Goal: Task Accomplishment & Management: Manage account settings

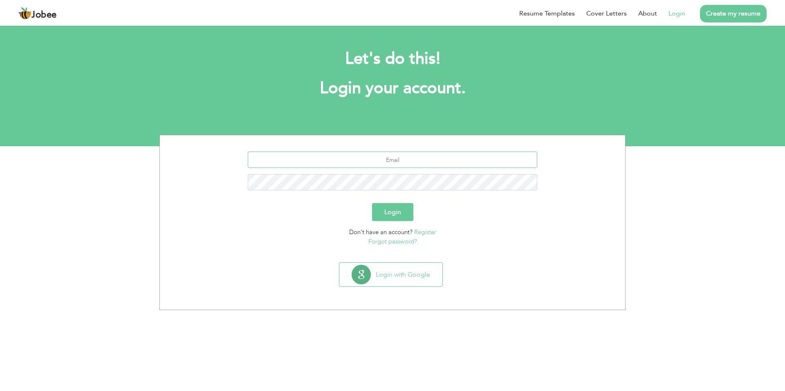
click at [399, 168] on input "text" at bounding box center [393, 160] width 290 height 16
type input "[EMAIL_ADDRESS][DOMAIN_NAME]"
click at [372, 203] on button "Login" at bounding box center [392, 212] width 41 height 18
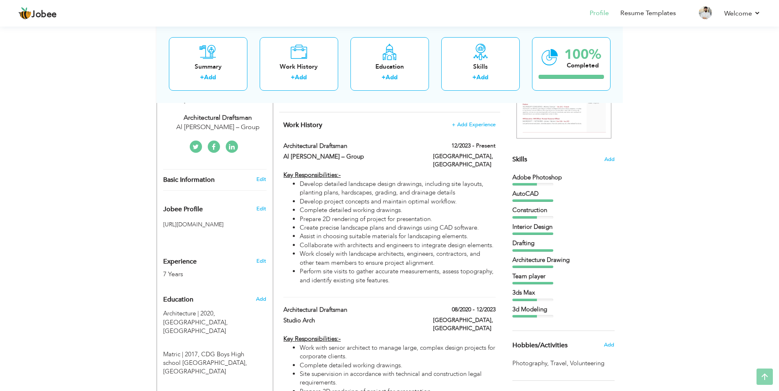
scroll to position [164, 0]
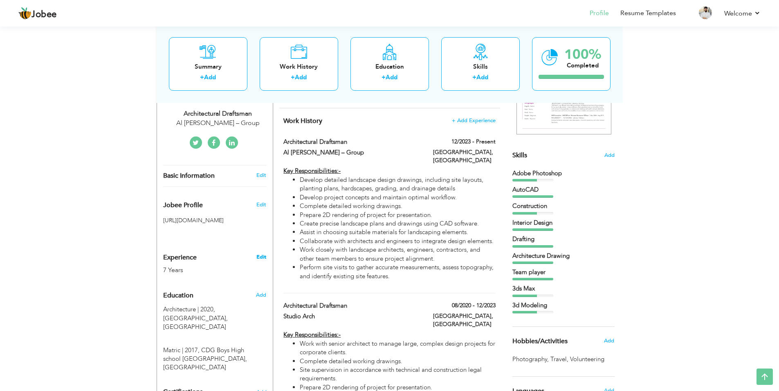
click at [257, 261] on link "Edit" at bounding box center [261, 257] width 10 height 7
type input "[DEMOGRAPHIC_DATA]"
type input "Tayyab"
type input "[PHONE_NUMBER]"
select select "number:191"
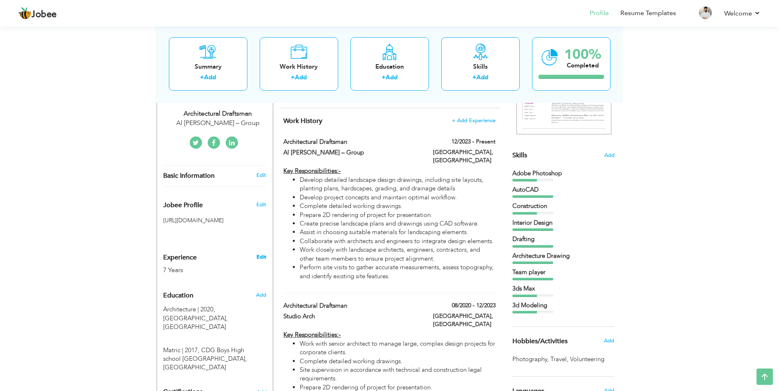
type input "Al Riyadh"
select select "number:9"
type input "Al Majal Alarabi – Group"
type input "Architectural Draftsman"
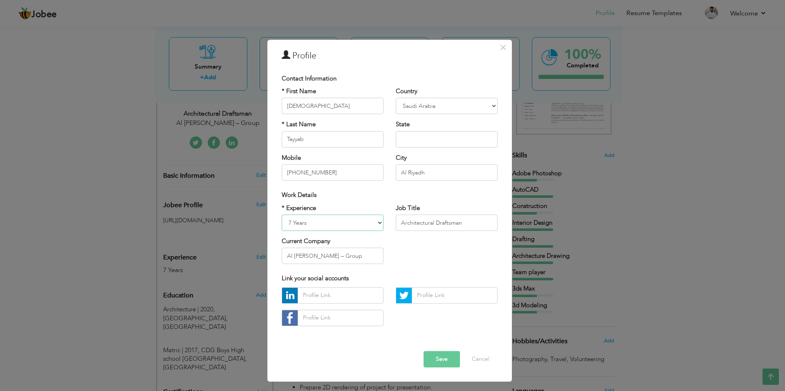
click at [344, 222] on select "Entry Level Less than 1 Year 1 Year 2 Years 3 Years 4 Years 5 Years 6 Years 7 Y…" at bounding box center [333, 223] width 102 height 16
select select "number:10"
click at [282, 215] on select "Entry Level Less than 1 Year 1 Year 2 Years 3 Years 4 Years 5 Years 6 Years 7 Y…" at bounding box center [333, 223] width 102 height 16
click at [450, 366] on button "Save" at bounding box center [442, 359] width 36 height 16
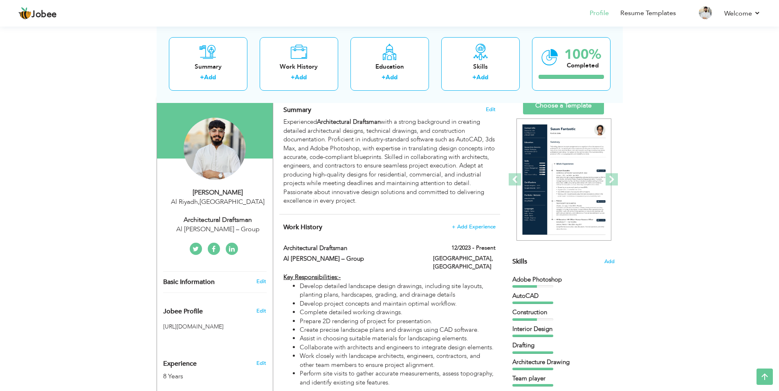
scroll to position [0, 0]
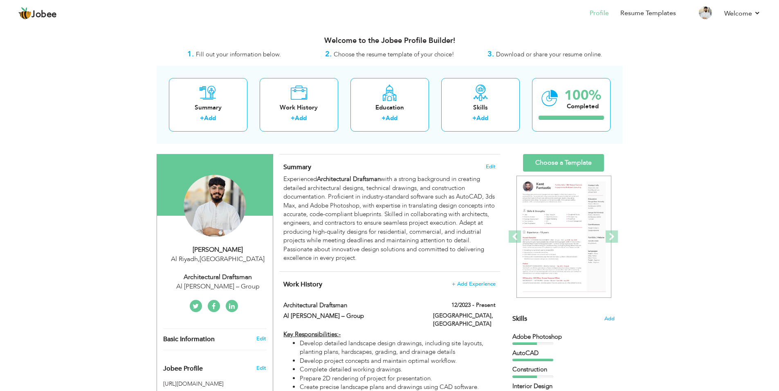
click at [653, 15] on link "Resume Templates" at bounding box center [648, 13] width 56 height 9
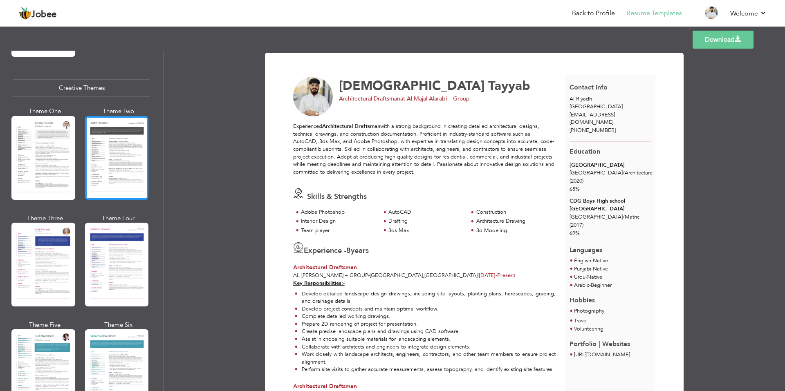
scroll to position [1104, 0]
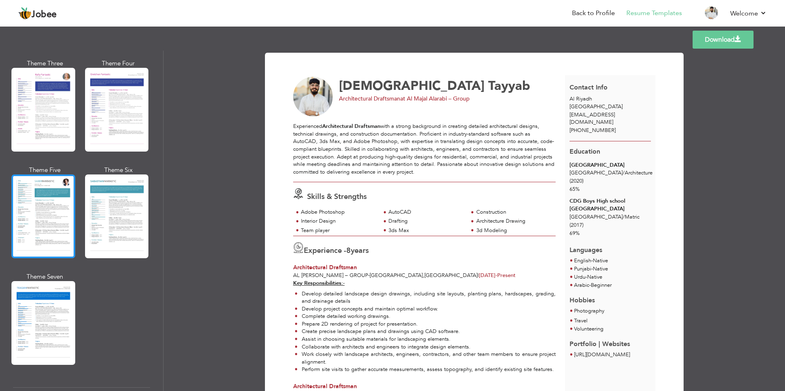
click at [45, 198] on div at bounding box center [43, 217] width 64 height 84
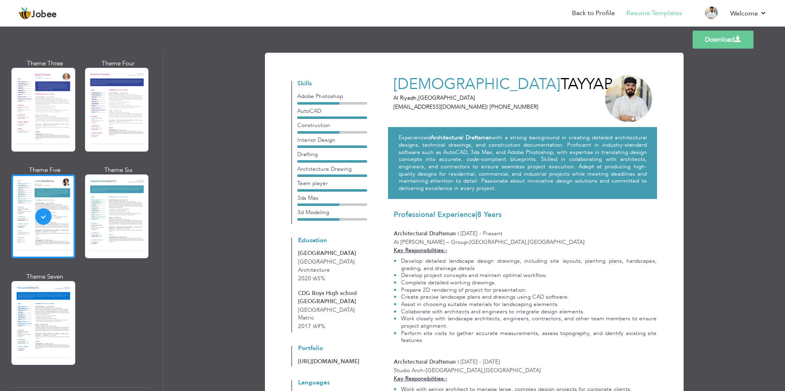
click at [724, 44] on link "Download" at bounding box center [723, 40] width 61 height 18
drag, startPoint x: 431, startPoint y: 12, endPoint x: 449, endPoint y: 14, distance: 18.6
click at [431, 12] on nav "Back to Profile Resume Templates Resume Templates Cover Letters About My Resume…" at bounding box center [392, 14] width 748 height 22
click at [603, 11] on link "Back to Profile" at bounding box center [593, 13] width 43 height 9
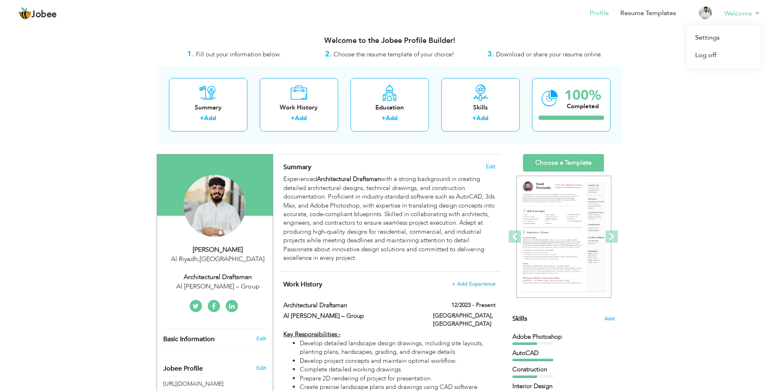
click at [740, 18] on li "Welcome Settings Log off" at bounding box center [737, 14] width 48 height 22
click at [713, 53] on link "Log off" at bounding box center [724, 56] width 74 height 18
